Goal: Communication & Community: Answer question/provide support

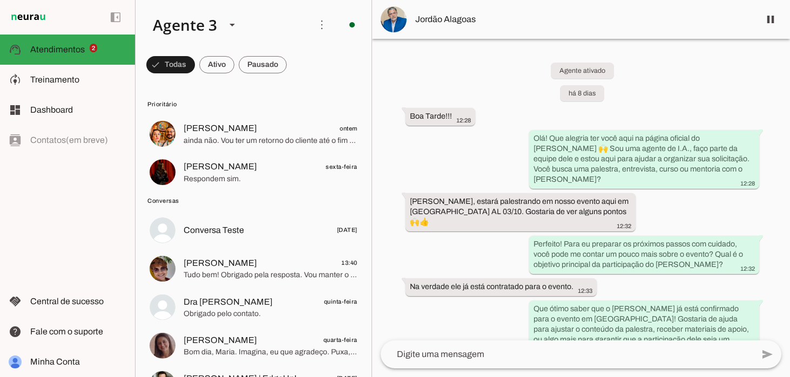
scroll to position [126, 0]
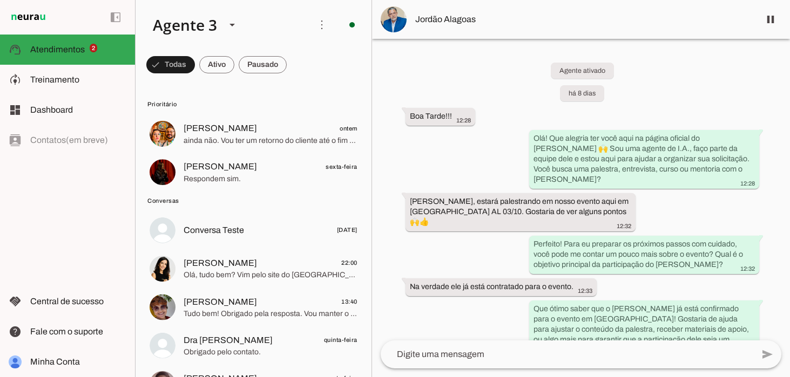
scroll to position [126, 0]
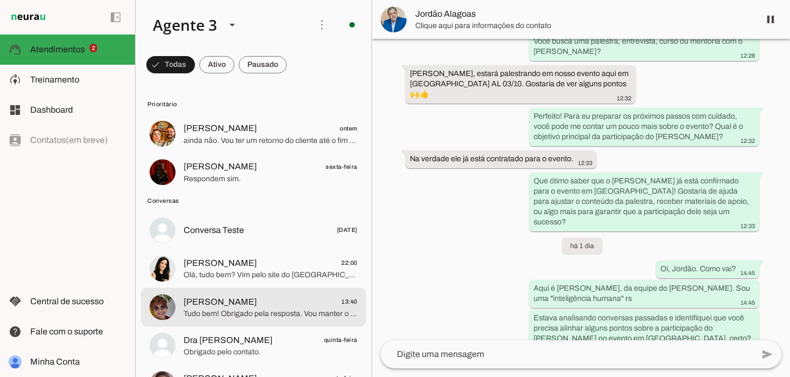
click at [246, 310] on span "Tudo bem! Obrigado pela resposta. Vou manter o contato aberto para seguirmos ac…" at bounding box center [271, 314] width 174 height 11
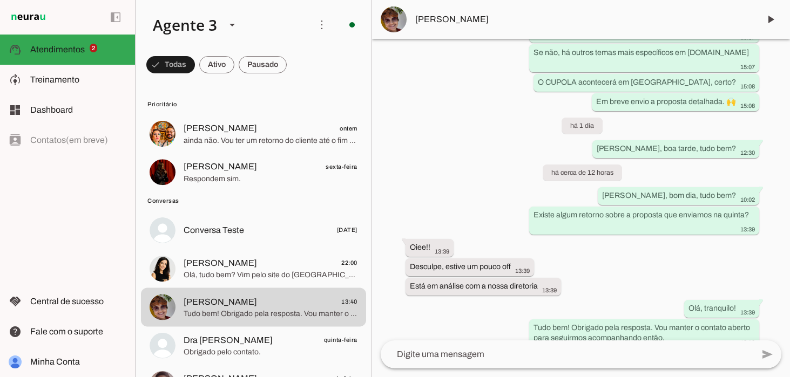
scroll to position [484, 0]
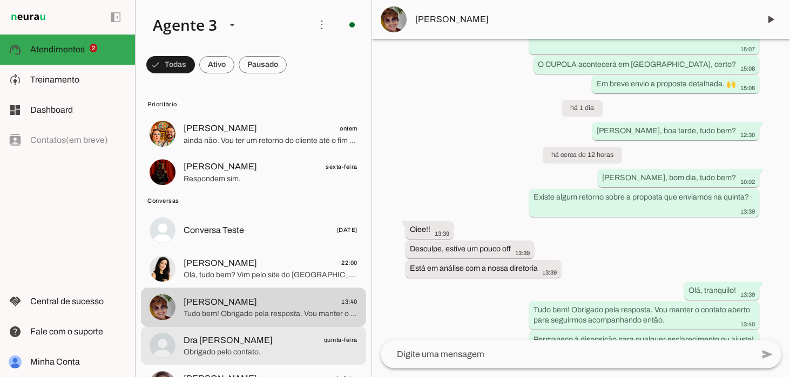
click at [291, 341] on span "Dra Sandra Tedesco quinta-feira" at bounding box center [271, 340] width 174 height 13
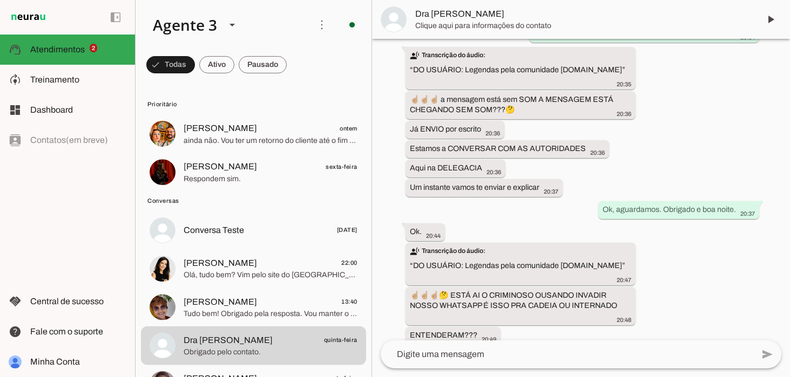
scroll to position [3754, 0]
